Goal: Find specific page/section: Find specific page/section

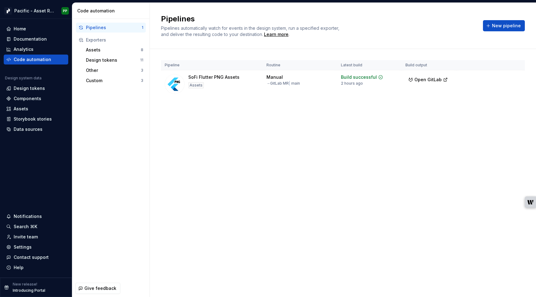
click at [261, 168] on div "Pipelines Pipelines automatically watch for events in the design system, run a …" at bounding box center [343, 150] width 386 height 295
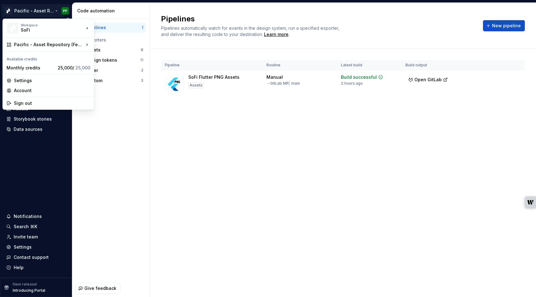
click at [58, 11] on html "Pacific - Asset Repository (Features PNG) PP Home Documentation Analytics Code …" at bounding box center [268, 148] width 536 height 297
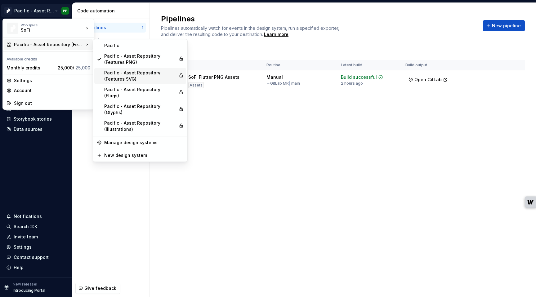
click at [121, 75] on div "Pacific - Asset Repository (Features SVG)" at bounding box center [140, 76] width 72 height 12
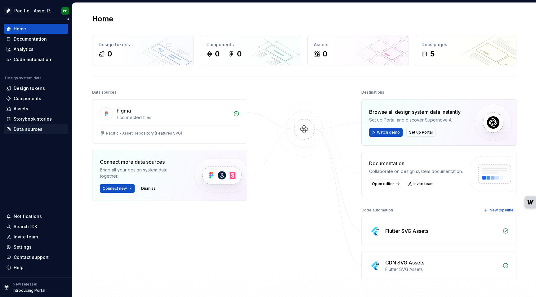
click at [26, 133] on div "Data sources" at bounding box center [36, 129] width 65 height 10
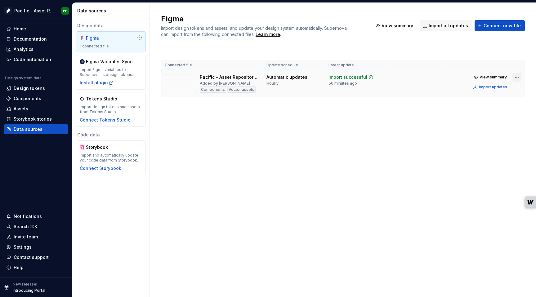
click at [517, 76] on html "Pacific - Asset Repository (Features SVG) PP Home Documentation Analytics Code …" at bounding box center [268, 148] width 536 height 297
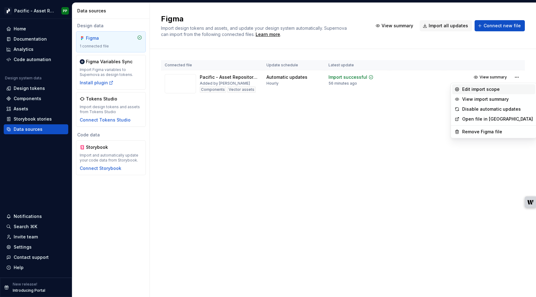
click at [495, 87] on div "Edit import scope" at bounding box center [498, 89] width 71 height 6
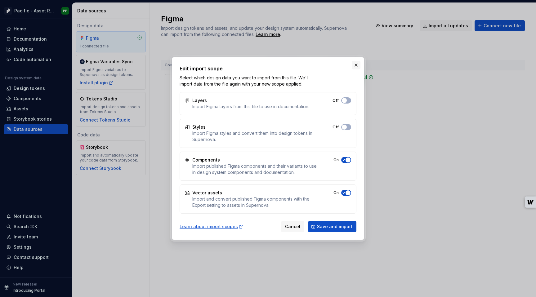
click at [355, 62] on button "button" at bounding box center [356, 65] width 9 height 9
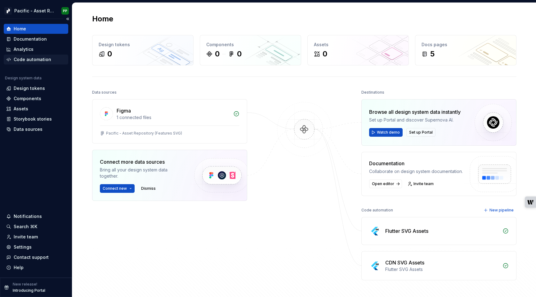
click at [20, 57] on div "Code automation" at bounding box center [33, 59] width 38 height 6
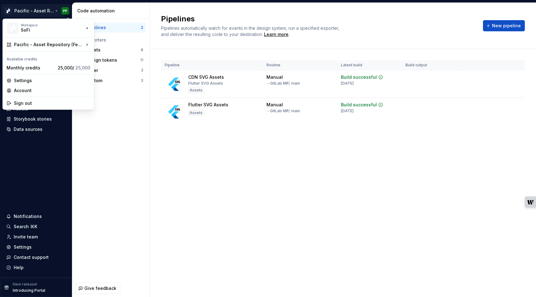
click at [55, 10] on html "Pacific - Asset Repository (Features SVG) PP Home Documentation Analytics Code …" at bounding box center [268, 148] width 536 height 297
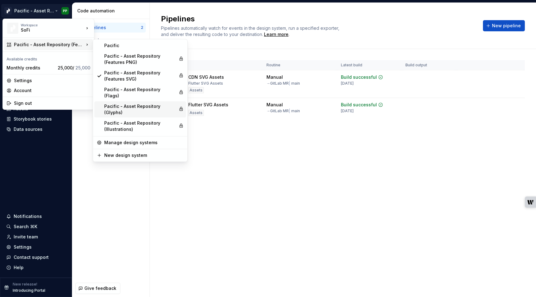
click at [116, 104] on div "Pacific - Asset Repository (Glyphs)" at bounding box center [140, 109] width 72 height 12
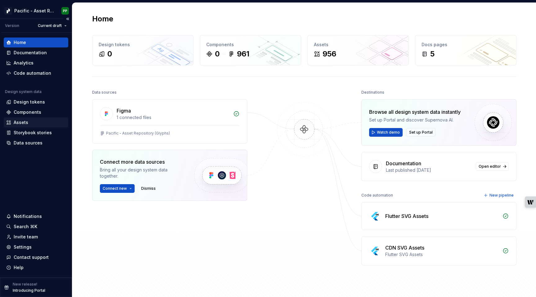
click at [25, 120] on div "Assets" at bounding box center [21, 123] width 15 height 6
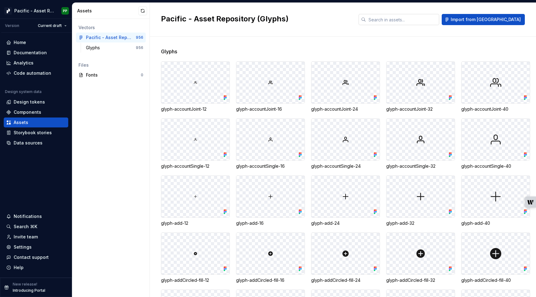
click at [434, 19] on input "text" at bounding box center [402, 19] width 73 height 11
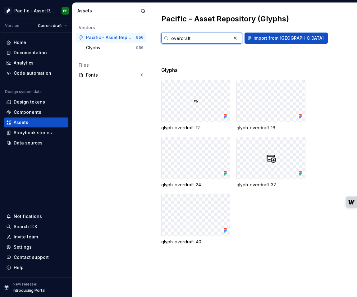
type input "overdraft"
